Goal: Check status: Check status

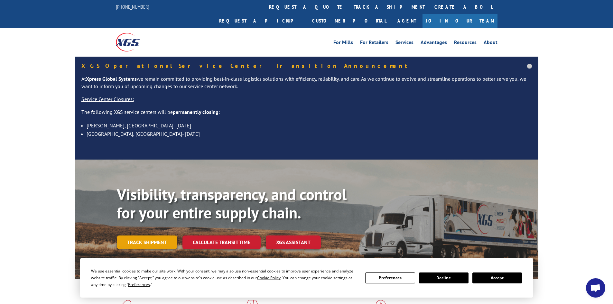
click at [156, 236] on link "Track shipment" at bounding box center [147, 243] width 60 height 14
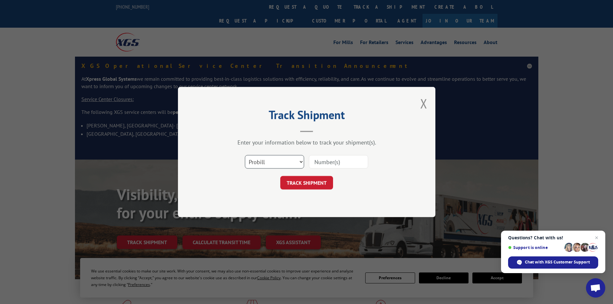
click at [293, 157] on select "Select category... Probill BOL PO" at bounding box center [274, 162] width 59 height 14
select select "bol"
click at [245, 155] on select "Select category... Probill BOL PO" at bounding box center [274, 162] width 59 height 14
click at [335, 161] on input at bounding box center [338, 162] width 59 height 14
paste input "6003256"
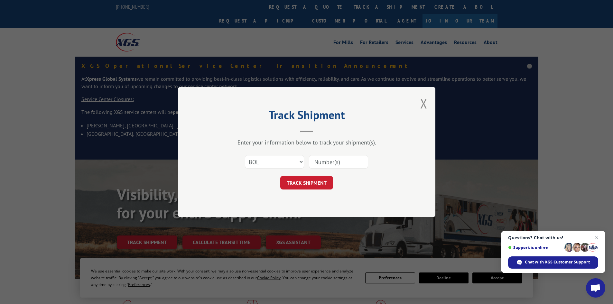
type input "6003256"
click button "TRACK SHIPMENT" at bounding box center [306, 183] width 53 height 14
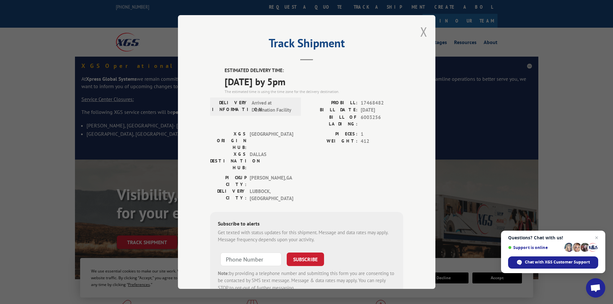
click at [423, 37] on button "Close modal" at bounding box center [423, 31] width 7 height 17
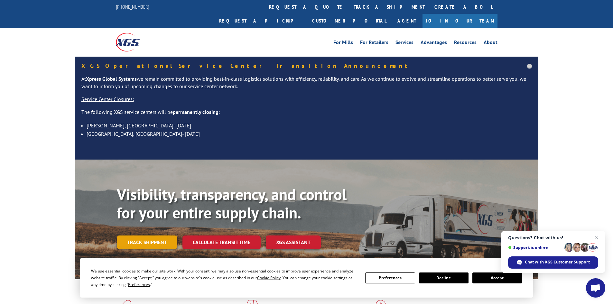
click at [149, 236] on link "Track shipment" at bounding box center [147, 243] width 60 height 14
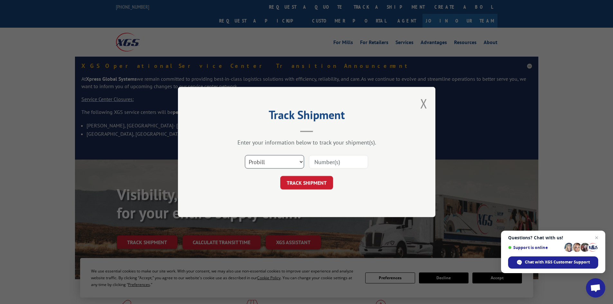
click at [281, 160] on select "Select category... Probill BOL PO" at bounding box center [274, 162] width 59 height 14
select select "po"
click at [245, 155] on select "Select category... Probill BOL PO" at bounding box center [274, 162] width 59 height 14
click at [333, 165] on input at bounding box center [338, 162] width 59 height 14
paste input "27518582"
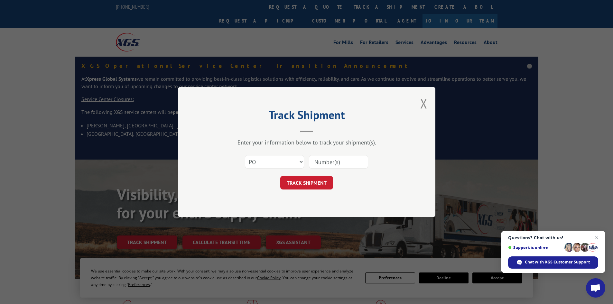
type input "27518582"
click button "TRACK SHIPMENT" at bounding box center [306, 183] width 53 height 14
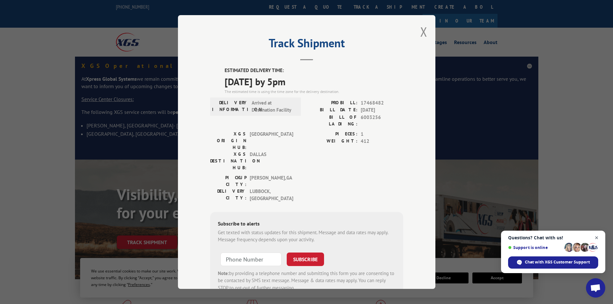
click at [596, 237] on span "Open chat" at bounding box center [597, 238] width 8 height 8
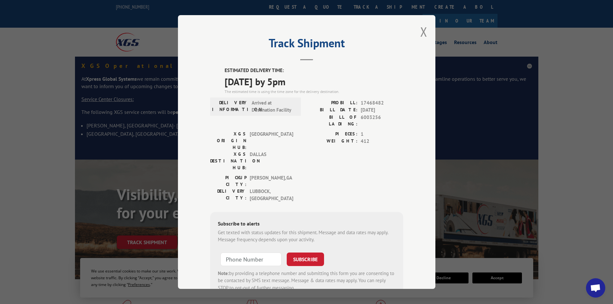
click at [592, 282] on span "Open chat" at bounding box center [595, 287] width 19 height 19
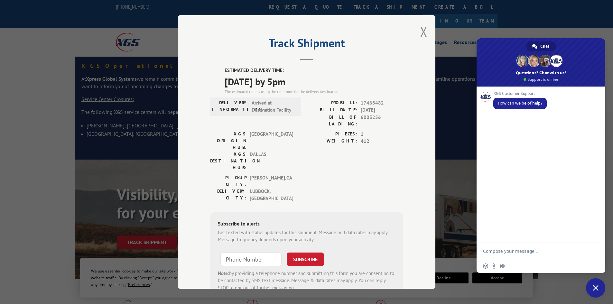
click at [528, 252] on textarea "Compose your message..." at bounding box center [534, 251] width 103 height 16
click at [565, 245] on textarea "Good morning, I'm trying to track a PO" at bounding box center [534, 248] width 103 height 22
paste textarea "27518582"
click at [564, 246] on textarea "Good morning, I'm trying to track a PO27518582" at bounding box center [534, 248] width 103 height 22
type textarea "Good morning, I'm trying to track a PO# 27518582"
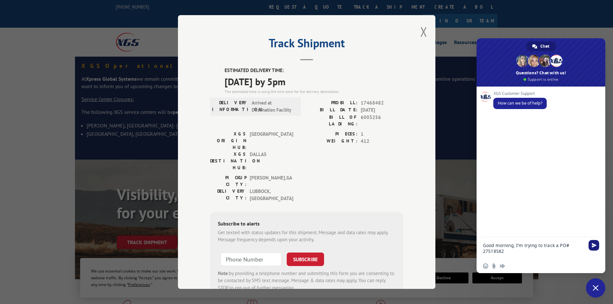
click at [593, 247] on span "Send" at bounding box center [594, 245] width 5 height 5
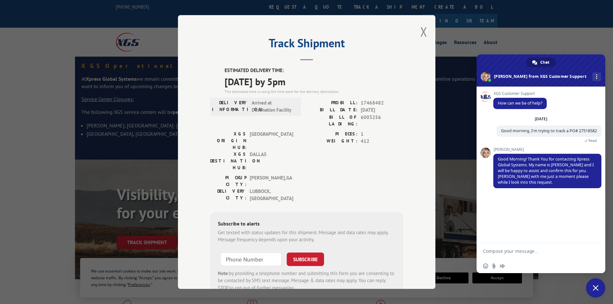
click at [515, 258] on textarea "Compose your message..." at bounding box center [534, 251] width 103 height 16
type textarea "Thank you"
click at [595, 250] on span "Send" at bounding box center [594, 251] width 5 height 5
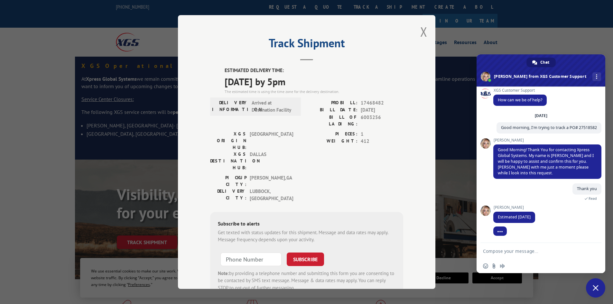
scroll to position [9, 0]
click at [532, 254] on textarea "Compose your message..." at bounding box center [534, 251] width 103 height 16
click at [518, 251] on textarea "Thank you! I apprecaite" at bounding box center [534, 251] width 103 height 16
type textarea "Thank you! I appreciate your help."
click at [595, 253] on span "Send" at bounding box center [594, 251] width 5 height 5
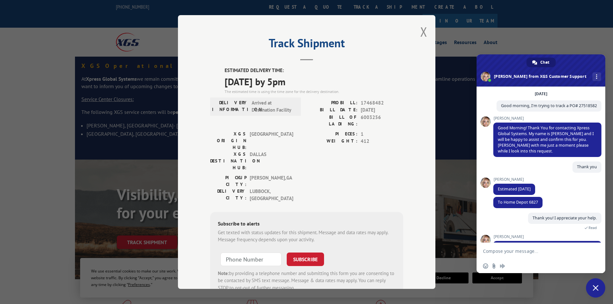
scroll to position [90, 0]
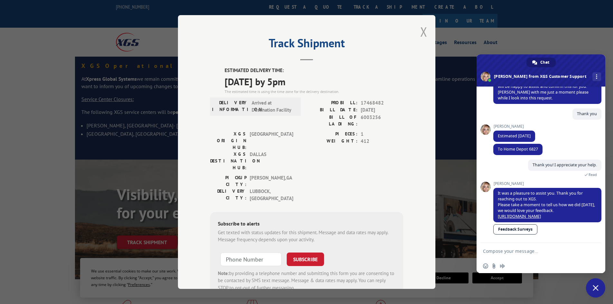
click at [421, 33] on button "Close modal" at bounding box center [423, 31] width 7 height 17
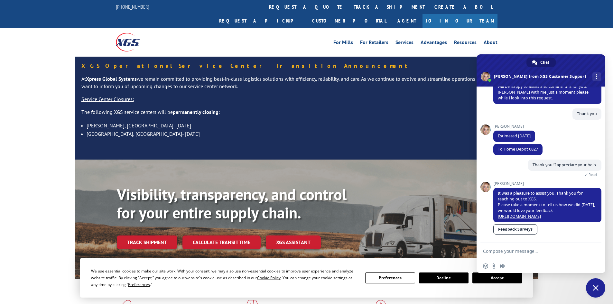
click at [33, 160] on div "Visibility, transparency, and control for your entire supply chain. Track shipm…" at bounding box center [306, 226] width 613 height 132
click at [574, 30] on div "For [PERSON_NAME] For Retailers Services Advantages Resources About For [PERSON…" at bounding box center [306, 42] width 613 height 29
